Goal: Transaction & Acquisition: Purchase product/service

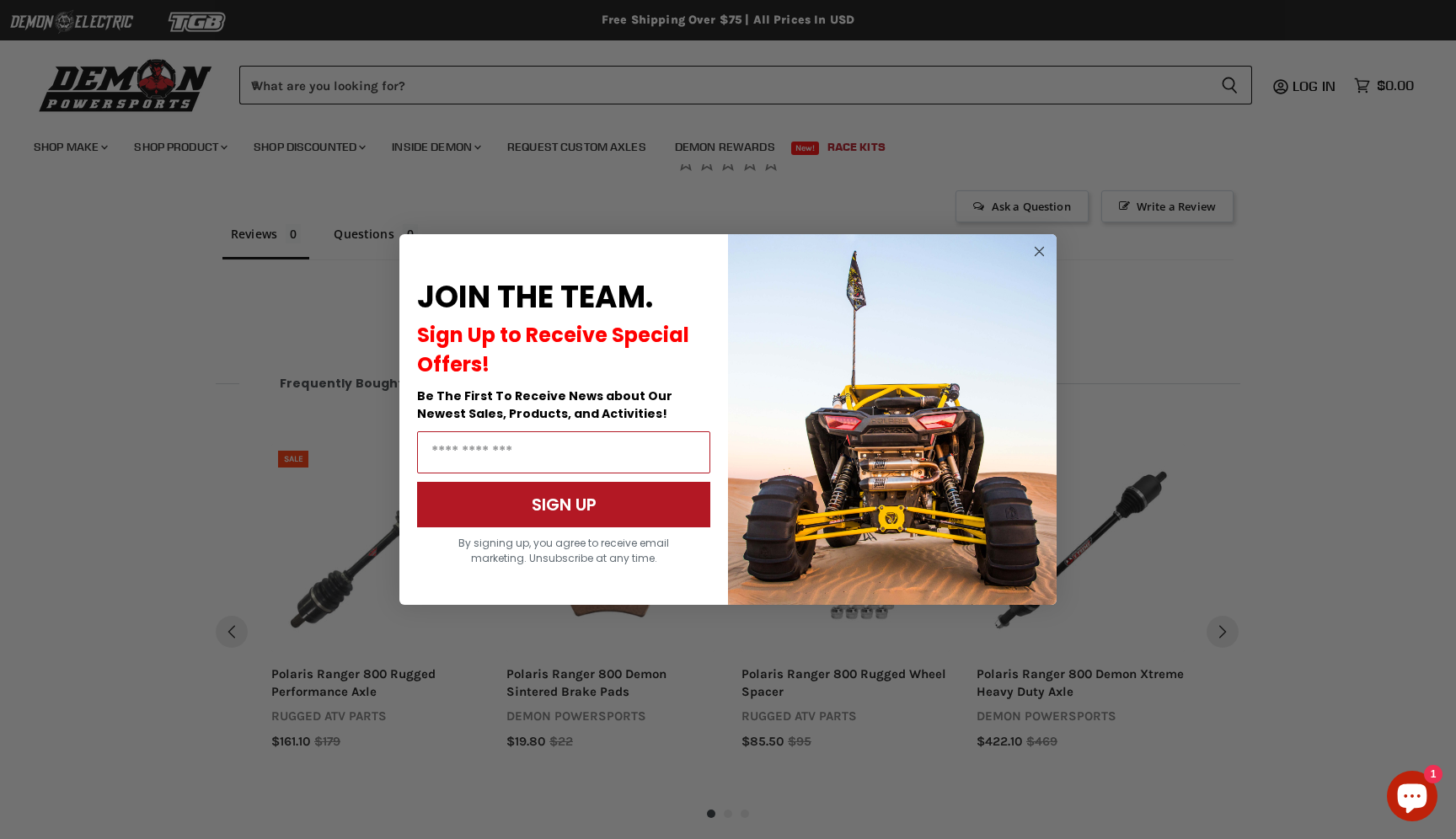
scroll to position [1209, 0]
